Goal: Complete application form

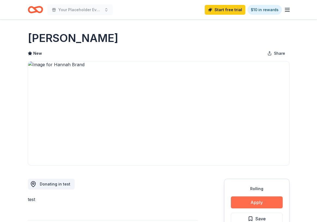
click at [248, 202] on button "Apply" at bounding box center [257, 203] width 52 height 12
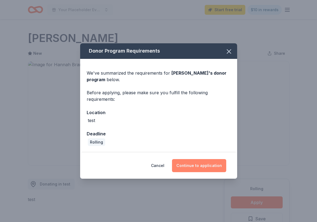
click at [212, 168] on button "Continue to application" at bounding box center [199, 165] width 54 height 13
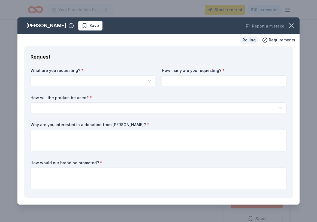
click at [103, 86] on html "Your Placeholder Event2 Start free trial $10 in rewards Rolling Share [PERSON_N…" at bounding box center [158, 111] width 317 height 222
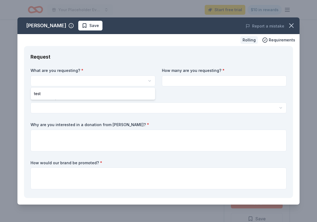
select select "test"
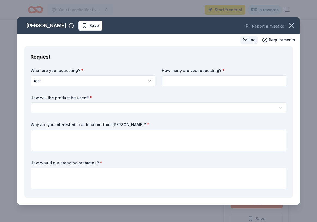
click at [190, 82] on input at bounding box center [224, 81] width 125 height 11
type input "2"
click at [176, 104] on html "Your Placeholder Event2 Start free trial $10 in rewards Rolling Share [PERSON_N…" at bounding box center [158, 111] width 317 height 222
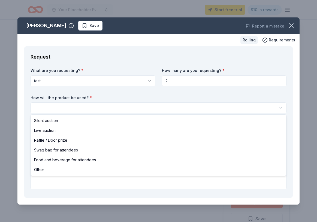
select select "liveAuction"
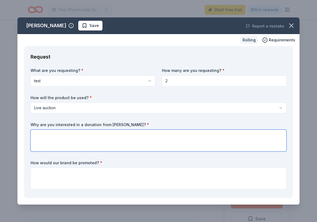
click at [142, 140] on textarea at bounding box center [159, 141] width 256 height 22
type textarea "adf"
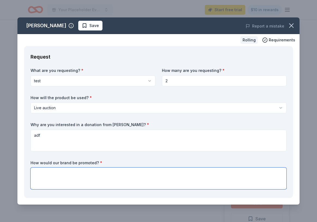
click at [128, 176] on textarea at bounding box center [159, 179] width 256 height 22
paste textarea "adf"
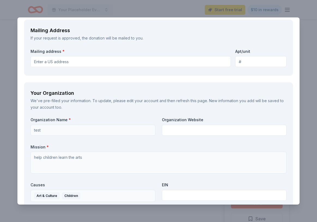
scroll to position [489, 0]
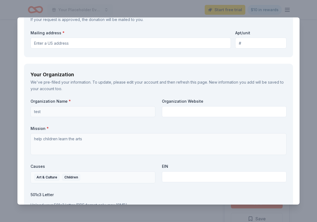
type textarea "adf"
click at [115, 43] on input "Mailing address *" at bounding box center [131, 43] width 201 height 11
type input "0"
type input "[STREET_ADDRESS][US_STATE]"
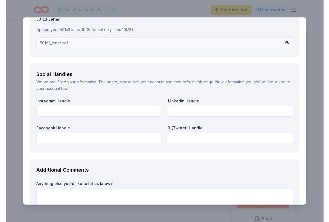
scroll to position [708, 0]
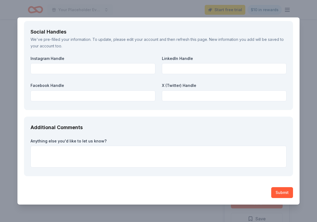
click at [280, 193] on button "Submit" at bounding box center [283, 193] width 22 height 11
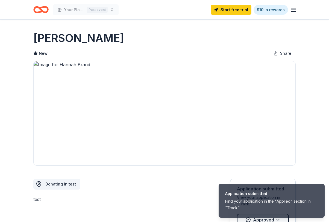
click at [292, 7] on icon "button" at bounding box center [293, 10] width 7 height 7
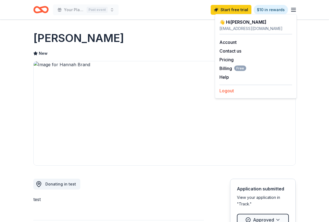
click at [225, 92] on button "Logout" at bounding box center [226, 91] width 14 height 7
